Goal: Check status: Check status

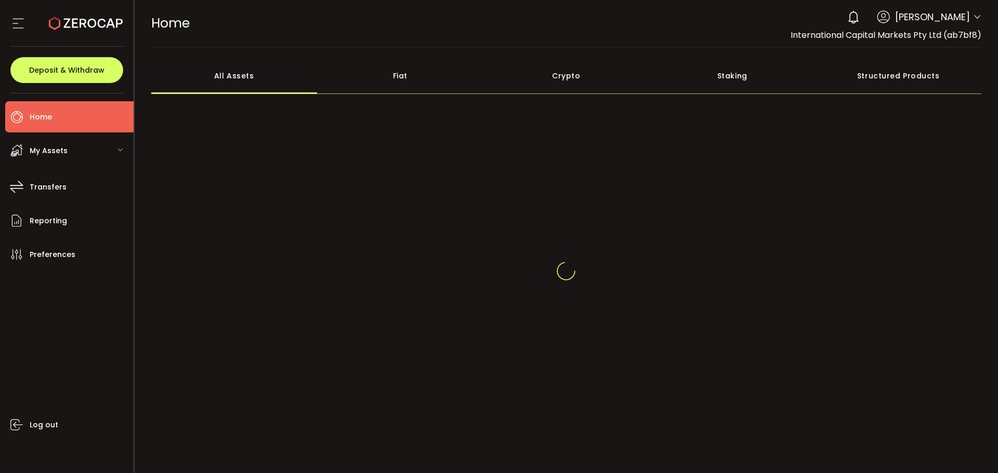
click at [973, 17] on icon at bounding box center [977, 17] width 8 height 8
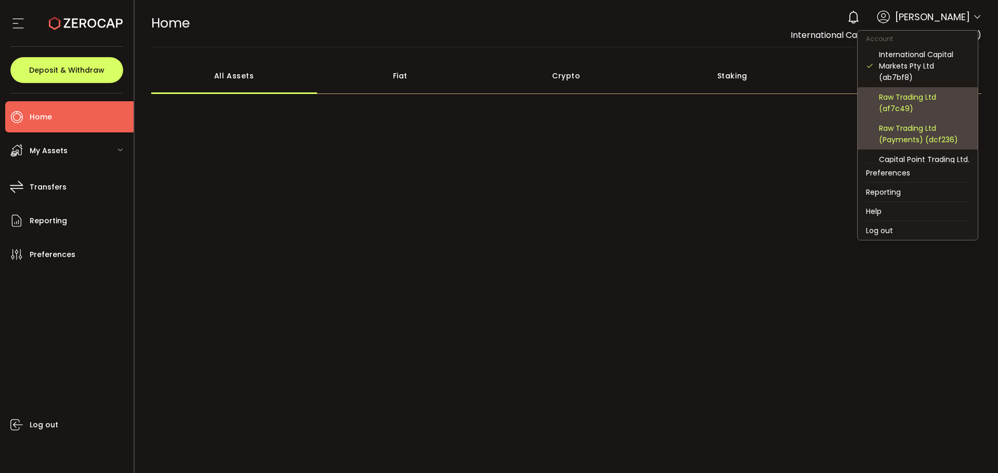
drag, startPoint x: 900, startPoint y: 109, endPoint x: 904, endPoint y: 145, distance: 36.1
click at [899, 109] on div "Raw Trading Ltd (af7c49)" at bounding box center [924, 102] width 90 height 23
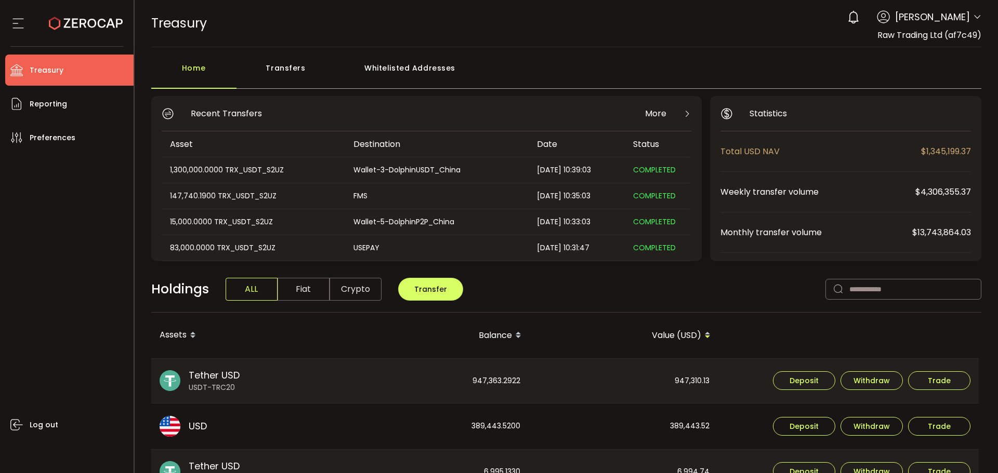
click at [973, 16] on icon at bounding box center [977, 17] width 8 height 8
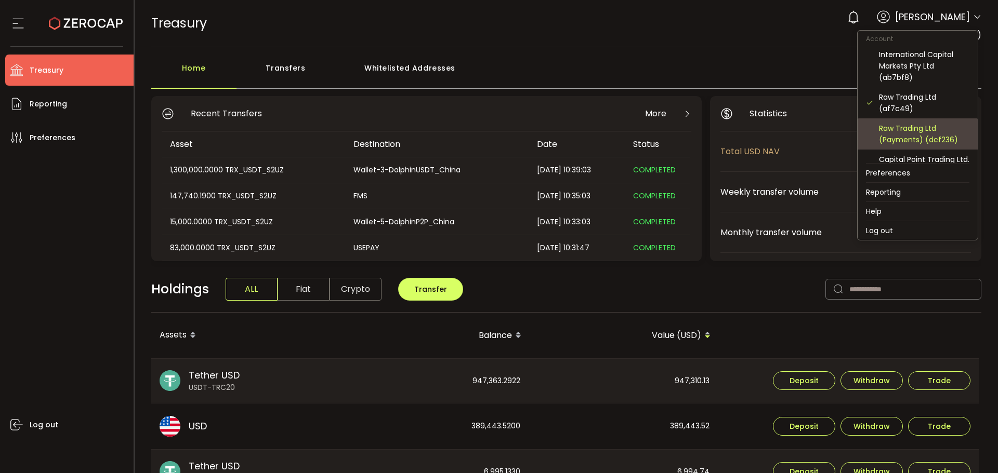
click at [902, 121] on div "Raw Trading Ltd (Payments) (dcf236)" at bounding box center [917, 133] width 103 height 31
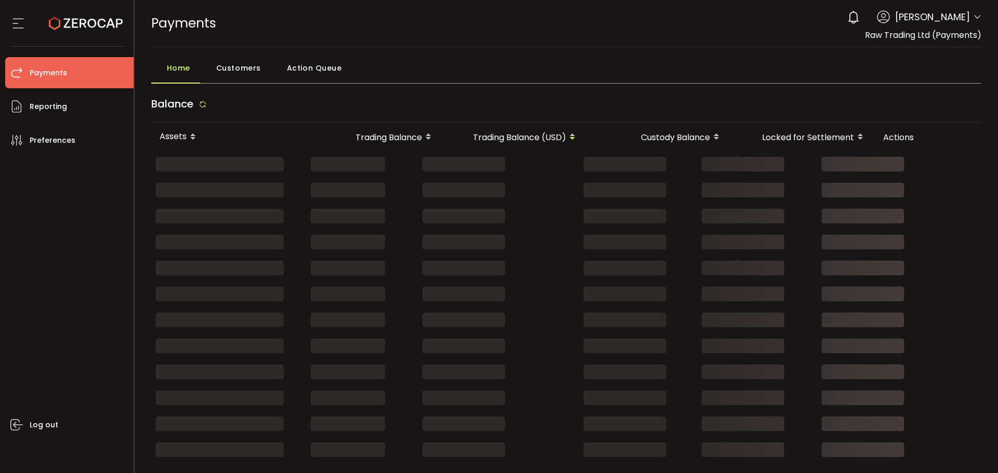
click at [898, 139] on div "Actions" at bounding box center [927, 137] width 104 height 12
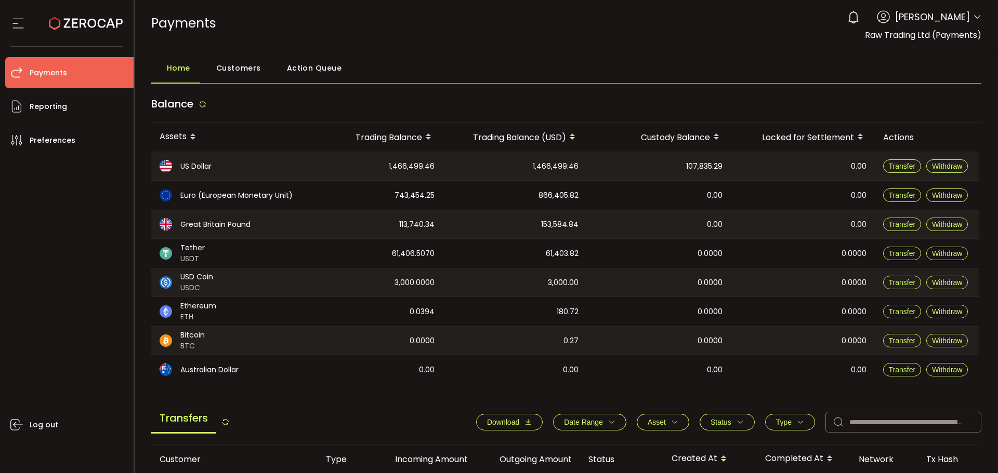
drag, startPoint x: 730, startPoint y: 165, endPoint x: 669, endPoint y: 157, distance: 61.8
click at [667, 154] on tr "US Dollar 1,466,499.46 1,466,499.46 107,835.29 0.00 Transfer Withdraw" at bounding box center [564, 166] width 827 height 29
click at [699, 163] on span "107,835.29" at bounding box center [704, 167] width 36 height 12
drag, startPoint x: 718, startPoint y: 164, endPoint x: 729, endPoint y: 167, distance: 11.3
click at [719, 164] on span "107,835.29" at bounding box center [704, 167] width 36 height 12
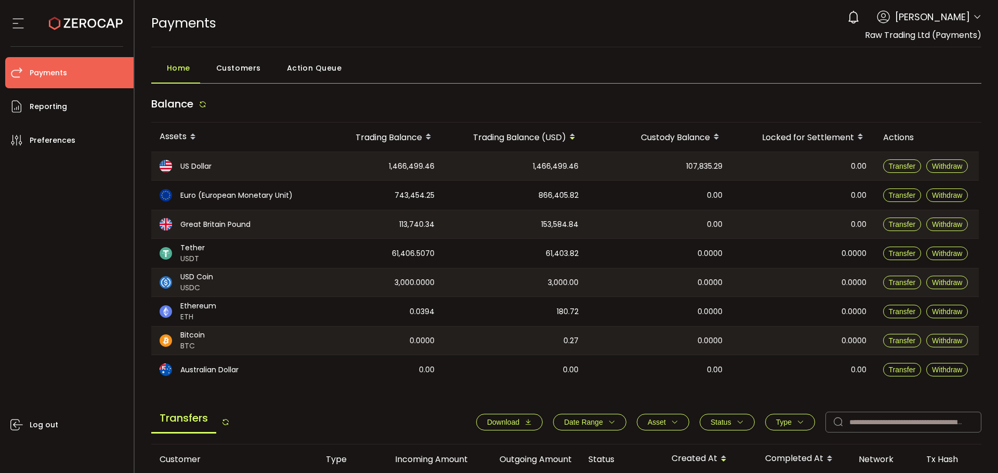
drag, startPoint x: 729, startPoint y: 167, endPoint x: 668, endPoint y: 168, distance: 61.3
click at [668, 168] on div "107,835.29" at bounding box center [659, 166] width 144 height 28
click at [678, 182] on div "0.00" at bounding box center [659, 195] width 144 height 29
drag, startPoint x: 529, startPoint y: 161, endPoint x: 582, endPoint y: 162, distance: 52.5
click at [582, 162] on div "1,466,499.46" at bounding box center [515, 166] width 144 height 28
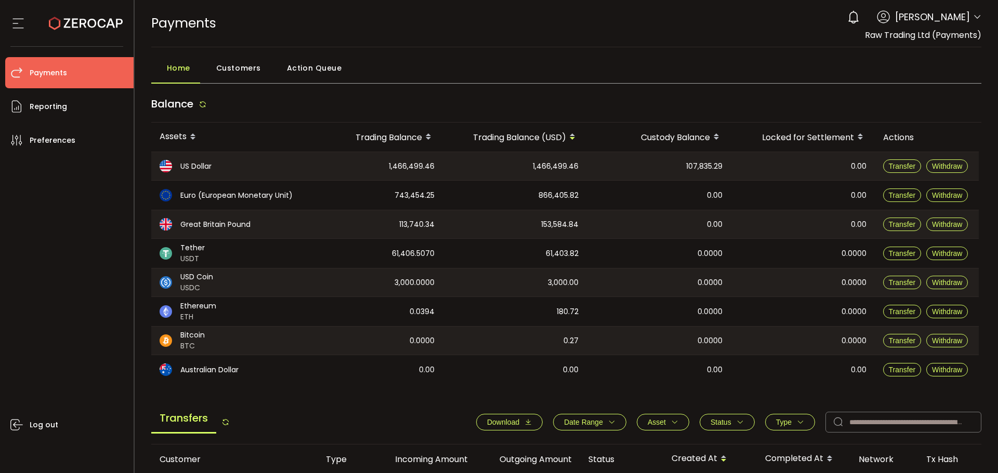
click at [591, 170] on div "107,835.29" at bounding box center [659, 166] width 144 height 28
drag, startPoint x: 384, startPoint y: 167, endPoint x: 437, endPoint y: 165, distance: 53.0
click at [437, 165] on div "1,466,499.46" at bounding box center [377, 166] width 130 height 28
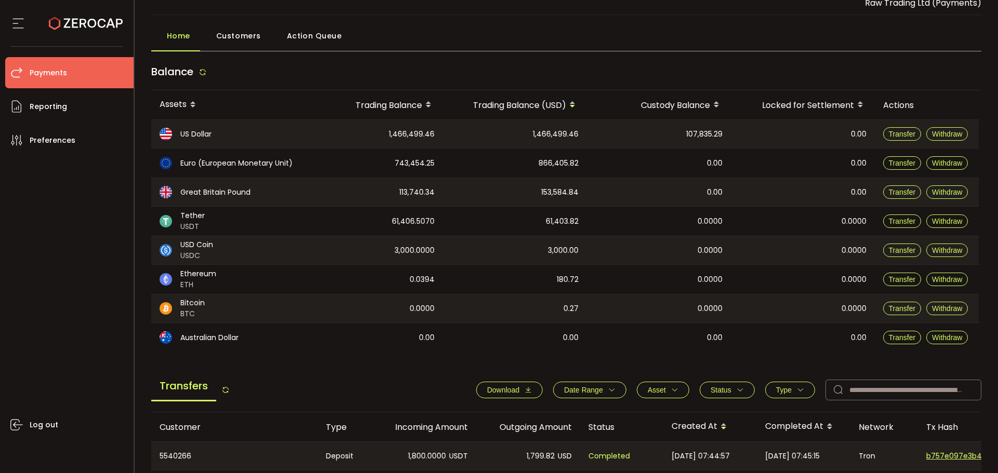
scroll to position [28, 0]
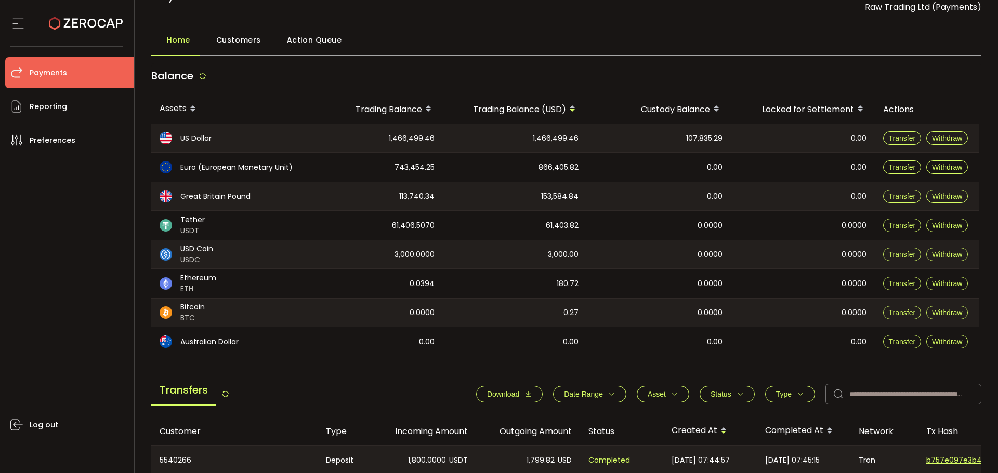
drag, startPoint x: 465, startPoint y: 138, endPoint x: 385, endPoint y: 133, distance: 80.2
click at [385, 133] on tr "US Dollar 1,466,499.46 1,466,499.46 107,835.29 0.00 Transfer Withdraw" at bounding box center [564, 138] width 827 height 29
drag, startPoint x: 451, startPoint y: 215, endPoint x: 443, endPoint y: 218, distance: 8.4
click at [450, 215] on div "61,403.82" at bounding box center [515, 225] width 144 height 29
drag, startPoint x: 379, startPoint y: 225, endPoint x: 431, endPoint y: 226, distance: 52.0
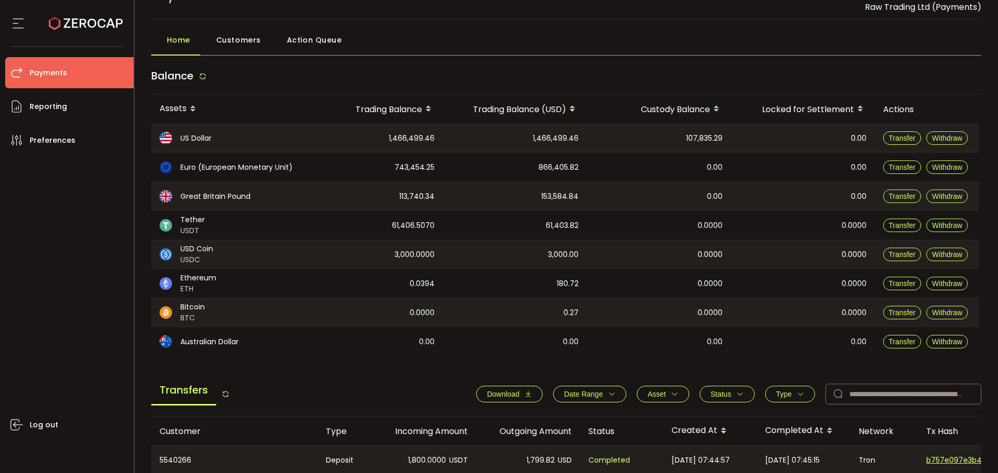
click at [431, 226] on div "61,406.5070" at bounding box center [377, 225] width 130 height 29
click at [431, 231] on span "61,406.5070" at bounding box center [413, 226] width 43 height 12
click at [442, 230] on div "61,406.5070" at bounding box center [377, 225] width 130 height 29
drag, startPoint x: 437, startPoint y: 220, endPoint x: 386, endPoint y: 223, distance: 51.0
click at [386, 223] on div "61,406.5070" at bounding box center [377, 225] width 130 height 29
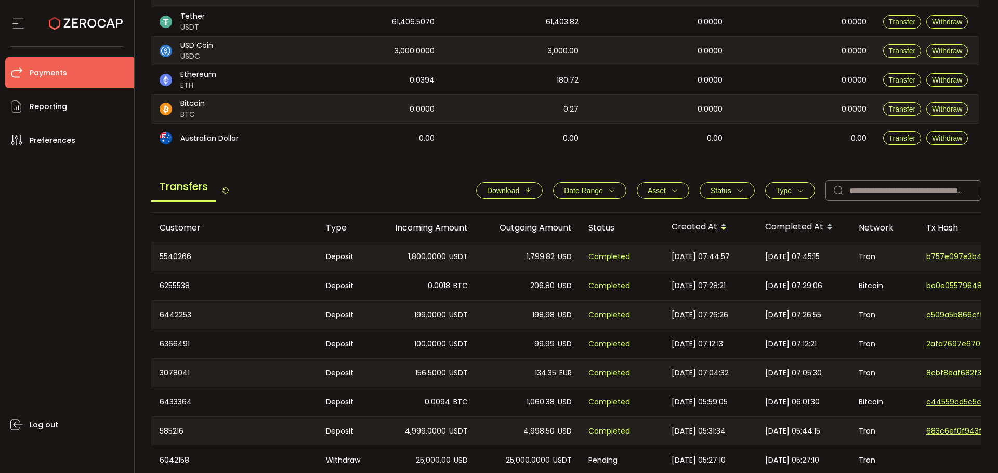
scroll to position [236, 0]
